Goal: Find specific page/section: Find specific page/section

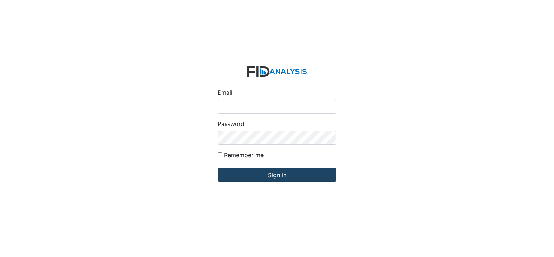
type input "[EMAIL_ADDRESS][DOMAIN_NAME]"
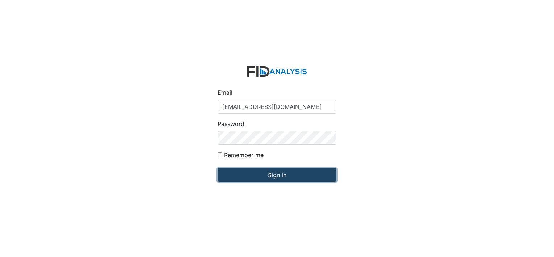
click at [265, 173] on input "Sign in" at bounding box center [276, 175] width 119 height 14
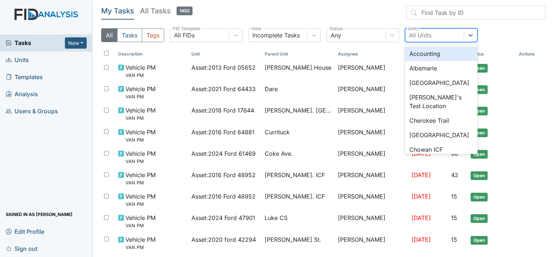
click at [425, 33] on div "All Units" at bounding box center [420, 35] width 22 height 9
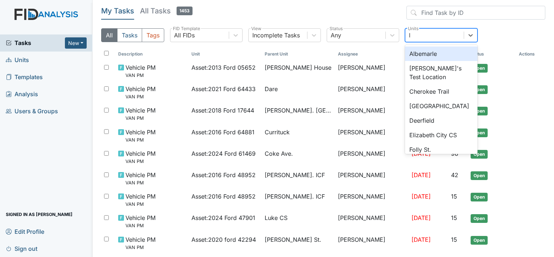
type input "lu"
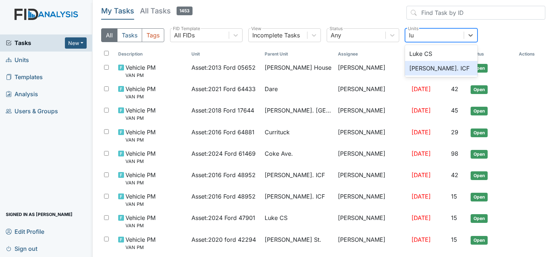
click at [415, 68] on div "Luke St. ICF" at bounding box center [441, 68] width 72 height 14
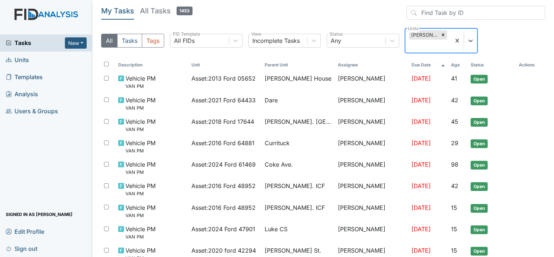
click at [421, 38] on div "Luke St. ICF" at bounding box center [424, 34] width 30 height 9
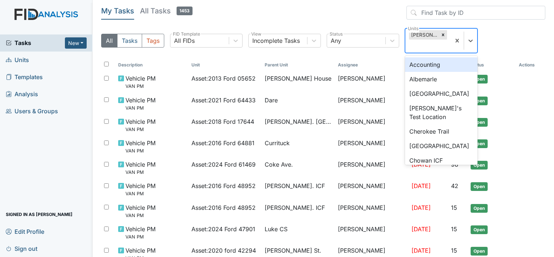
click at [421, 38] on div "Luke St. ICF" at bounding box center [424, 34] width 30 height 9
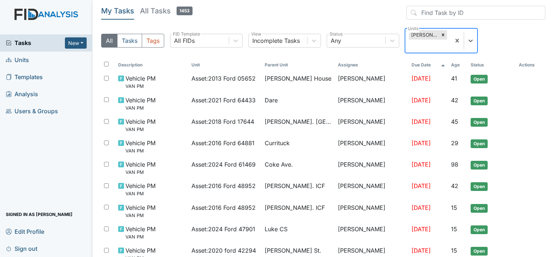
click at [420, 32] on div "Luke St. ICF" at bounding box center [424, 34] width 30 height 9
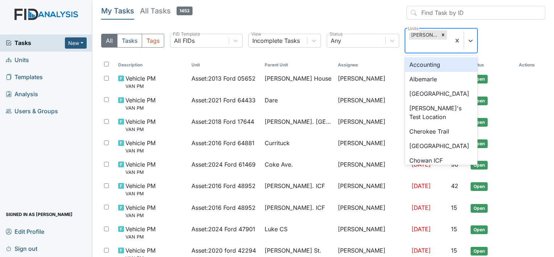
click at [420, 32] on div "Luke St. ICF" at bounding box center [424, 34] width 30 height 9
